Goal: Information Seeking & Learning: Learn about a topic

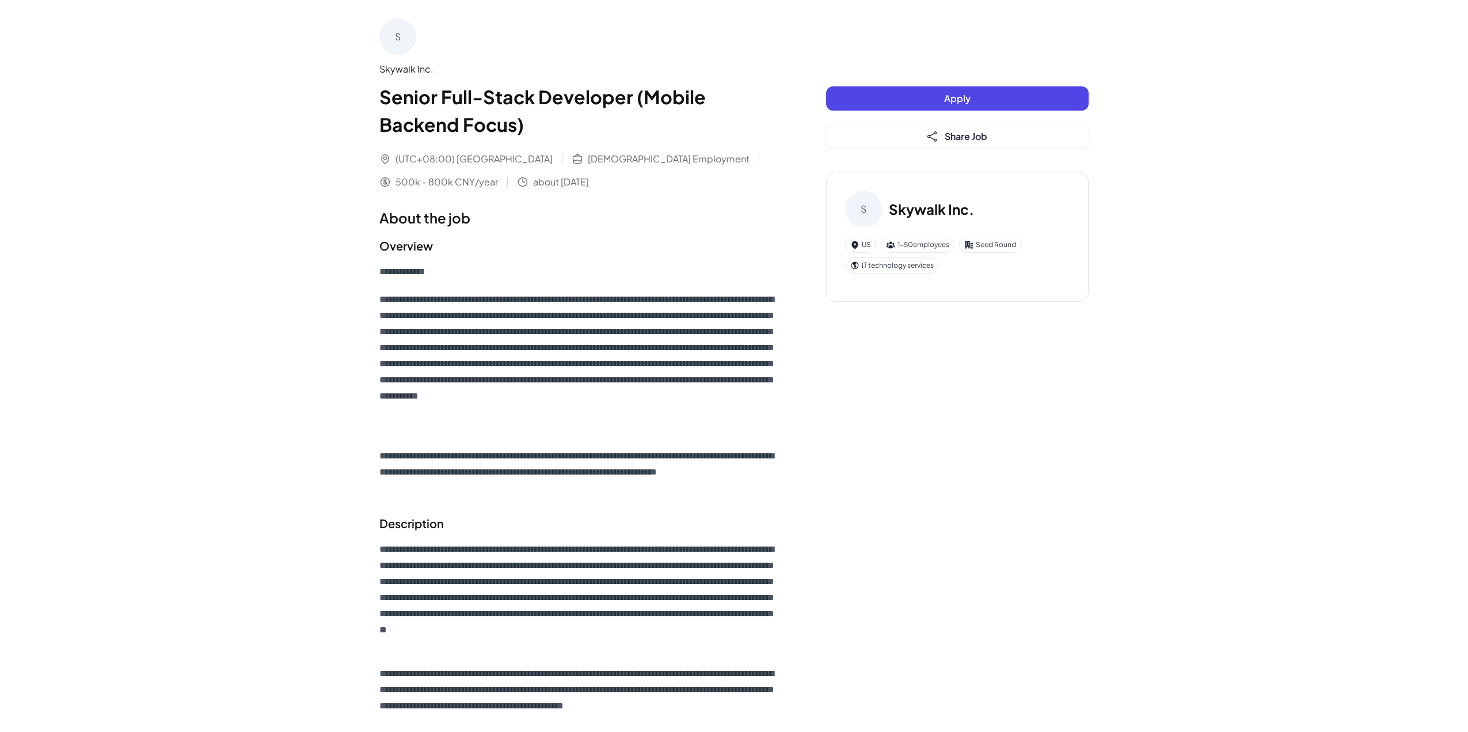
scroll to position [173, 0]
